Goal: Find specific page/section: Find specific page/section

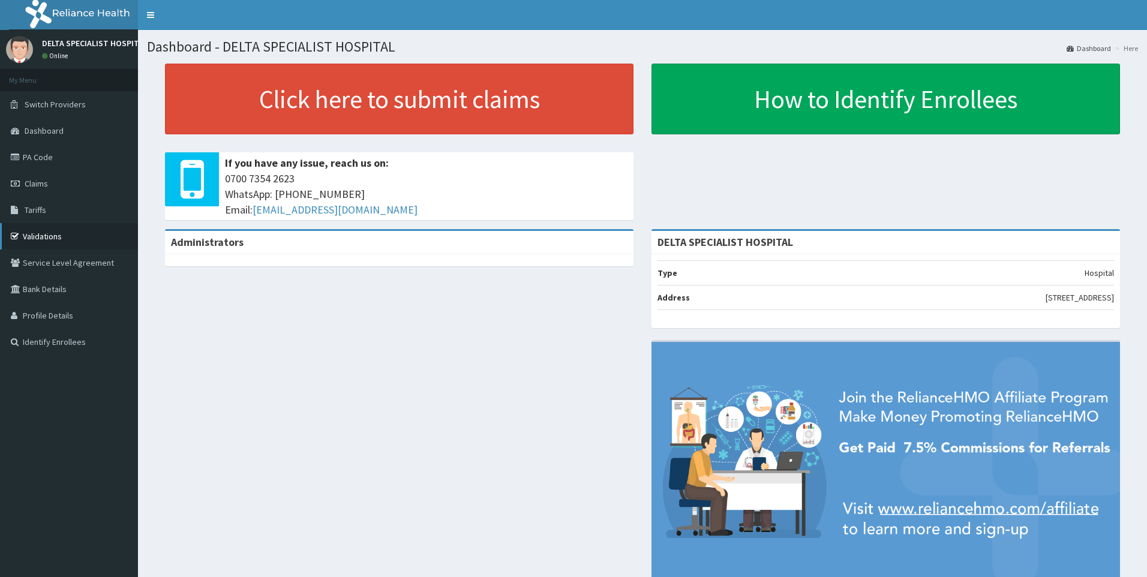
click at [50, 229] on link "Validations" at bounding box center [69, 236] width 138 height 26
click at [53, 236] on link "Validations" at bounding box center [69, 236] width 138 height 26
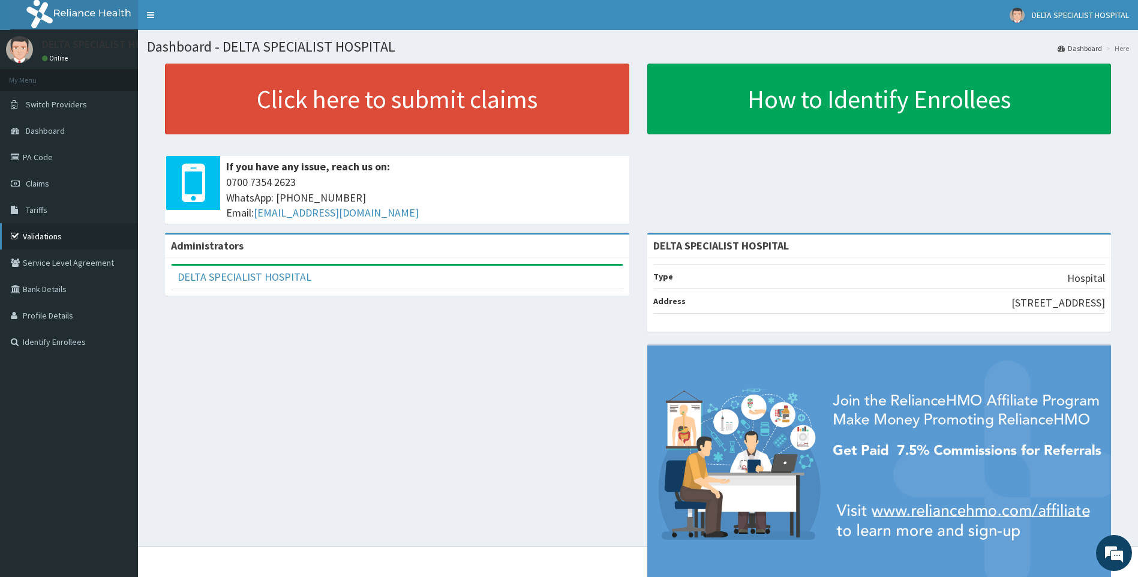
click at [52, 234] on link "Validations" at bounding box center [69, 236] width 138 height 26
click at [47, 167] on link "PA Code" at bounding box center [69, 157] width 138 height 26
click at [26, 152] on link "PA Code" at bounding box center [69, 157] width 138 height 26
click at [32, 160] on link "PA Code" at bounding box center [69, 157] width 138 height 26
